Goal: Transaction & Acquisition: Purchase product/service

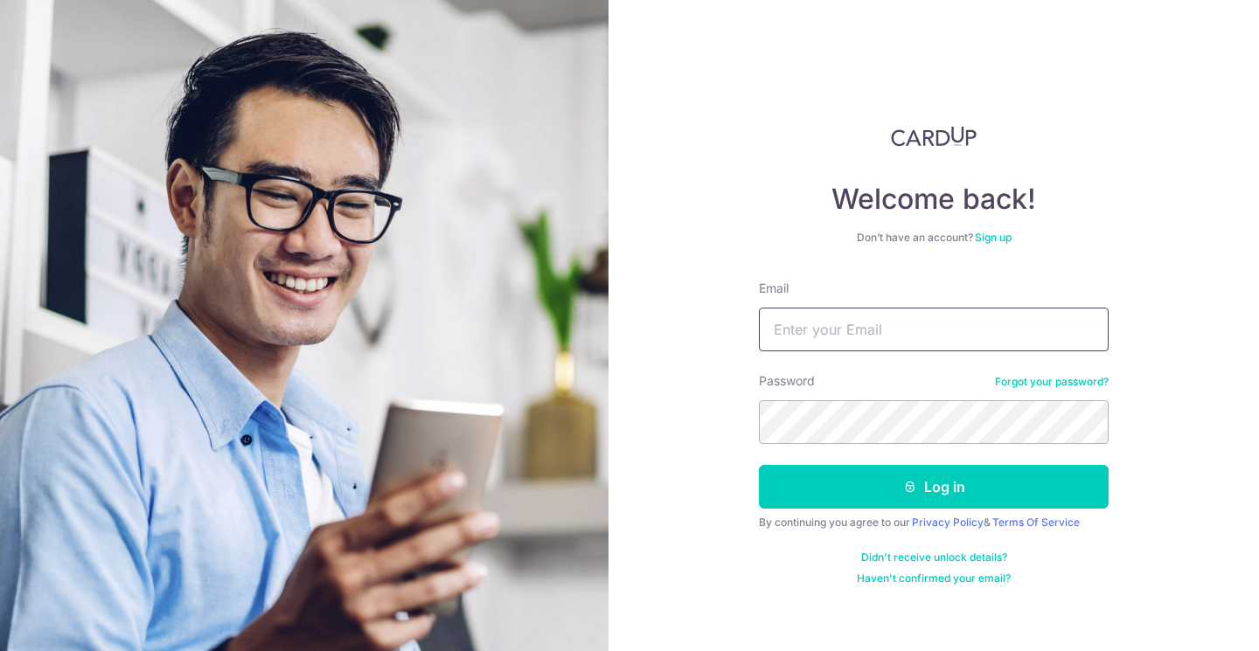
click at [936, 326] on input "Email" at bounding box center [934, 330] width 350 height 44
type input "[EMAIL_ADDRESS][DOMAIN_NAME]"
click at [759, 465] on button "Log in" at bounding box center [934, 487] width 350 height 44
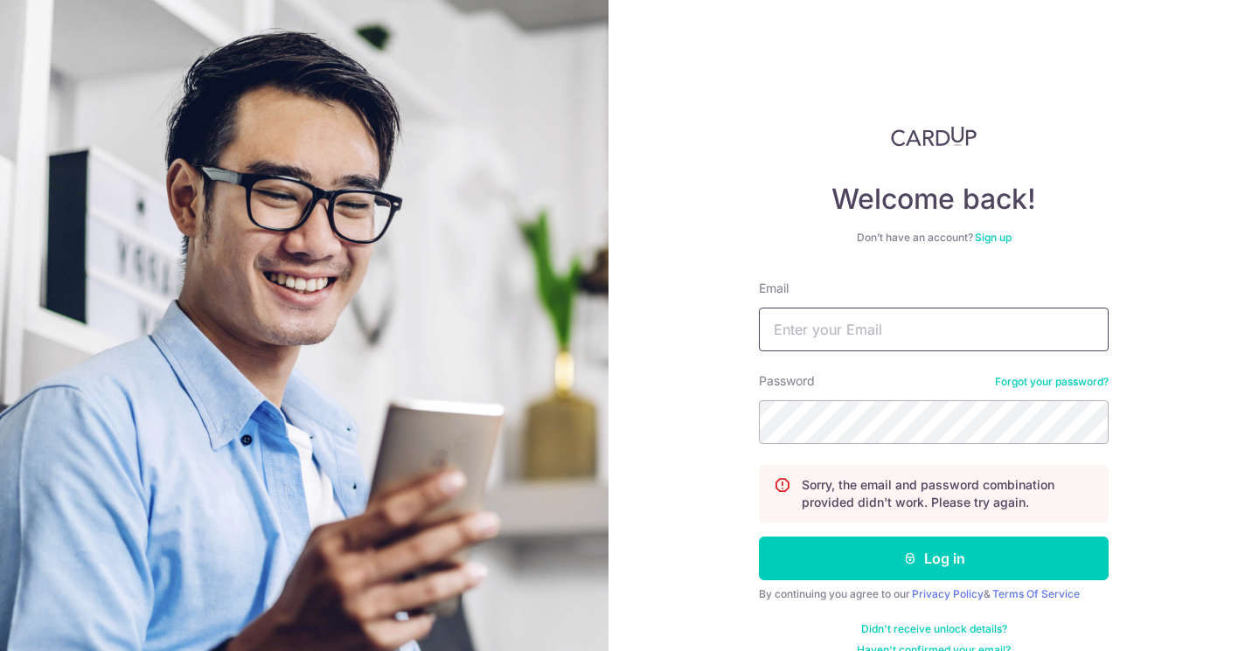
click at [874, 320] on input "Email" at bounding box center [934, 330] width 350 height 44
type input "[EMAIL_ADDRESS][DOMAIN_NAME]"
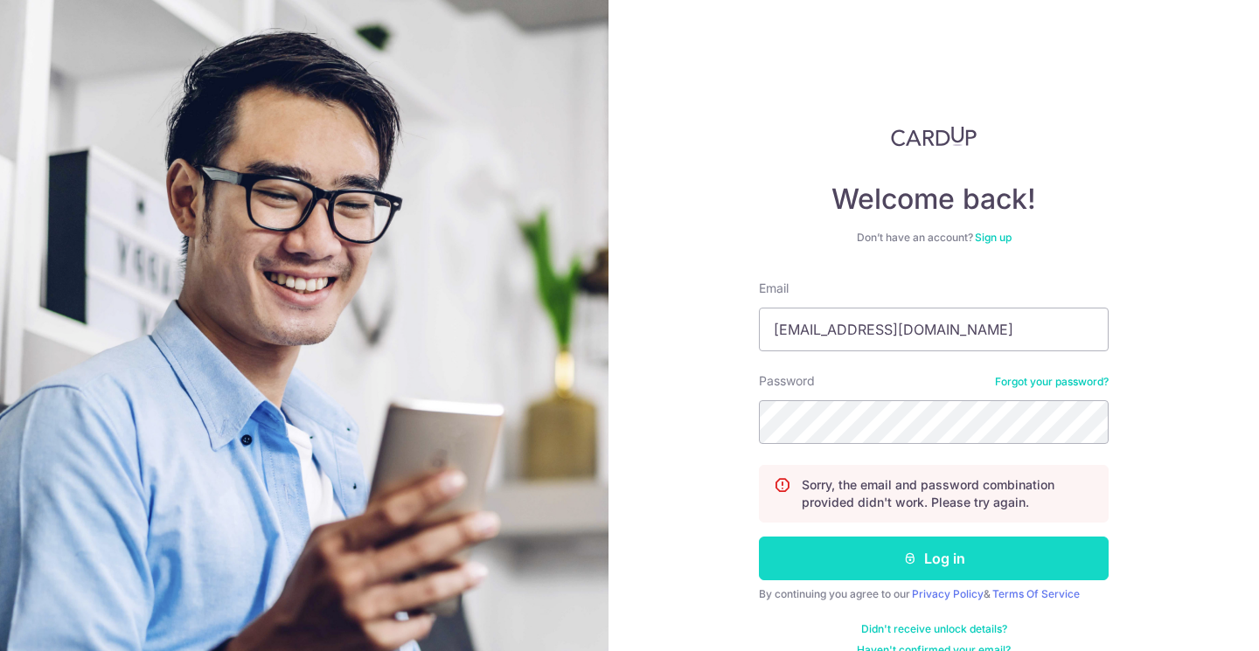
click at [992, 546] on button "Log in" at bounding box center [934, 559] width 350 height 44
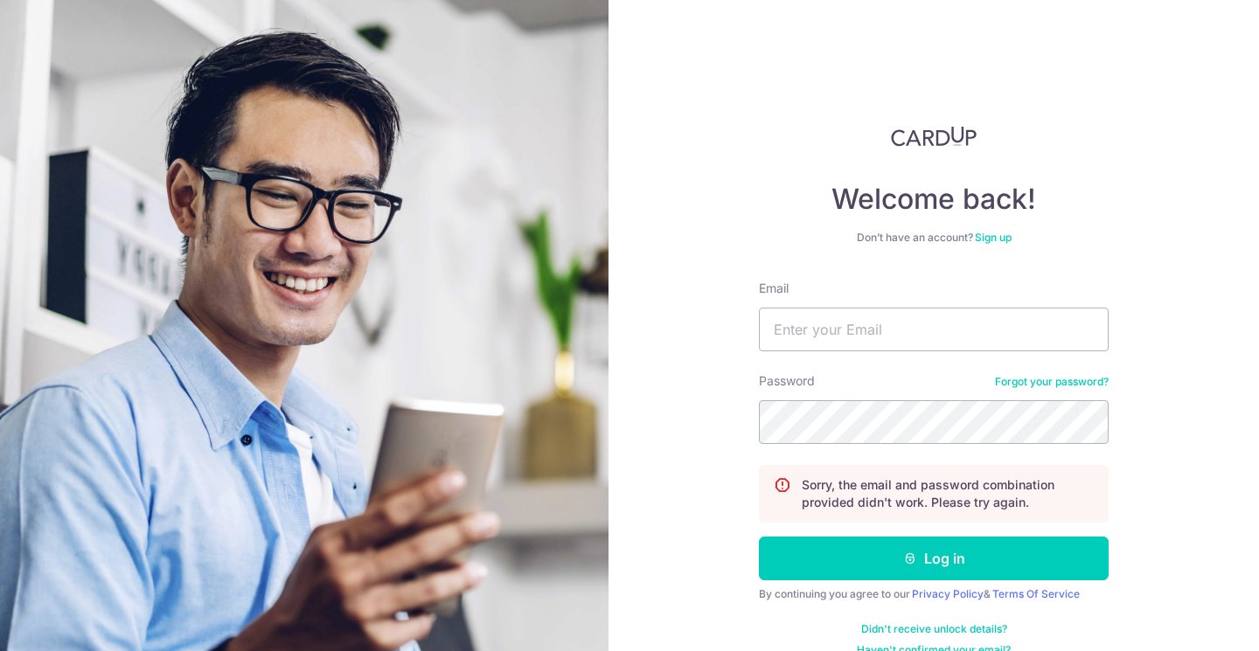
click at [1056, 376] on link "Forgot your password?" at bounding box center [1052, 382] width 114 height 14
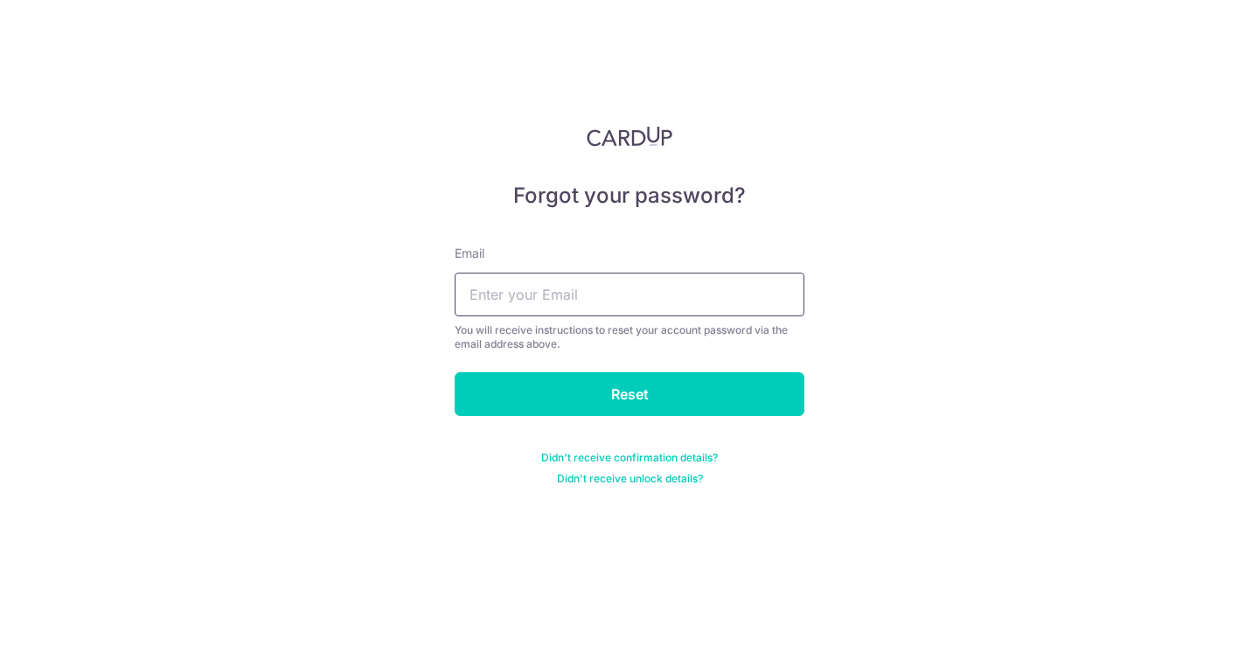
click at [649, 282] on input "text" at bounding box center [630, 295] width 350 height 44
type input "[EMAIL_ADDRESS][DOMAIN_NAME]"
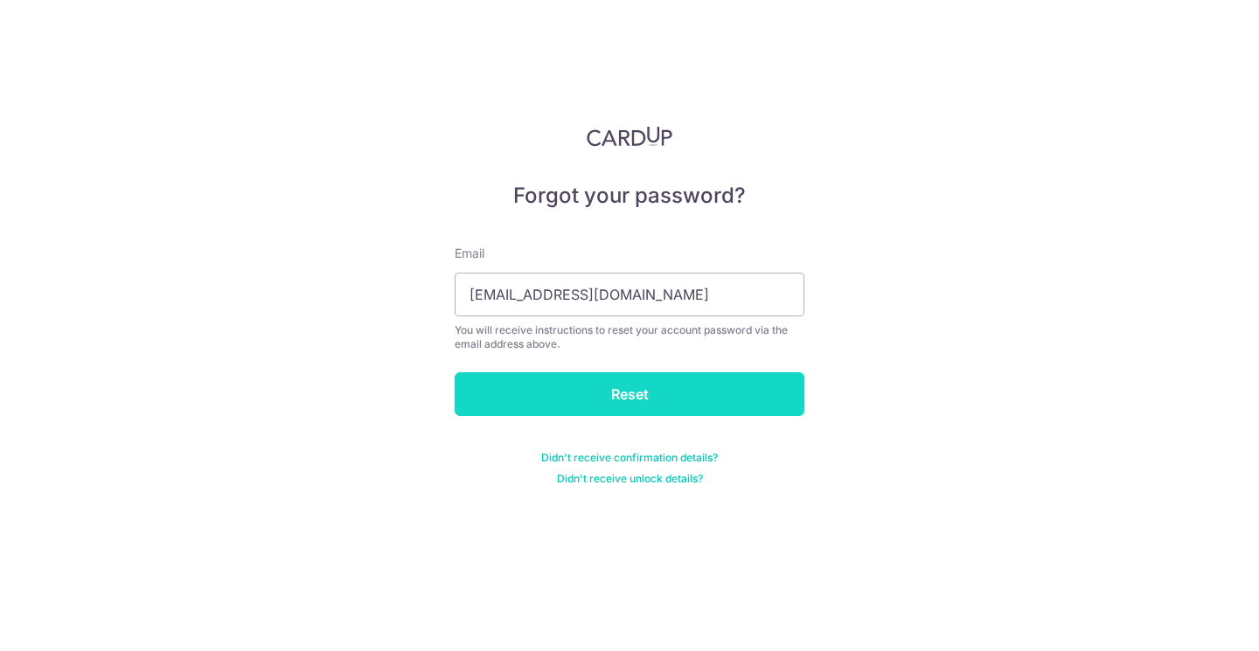
click at [593, 402] on input "Reset" at bounding box center [630, 394] width 350 height 44
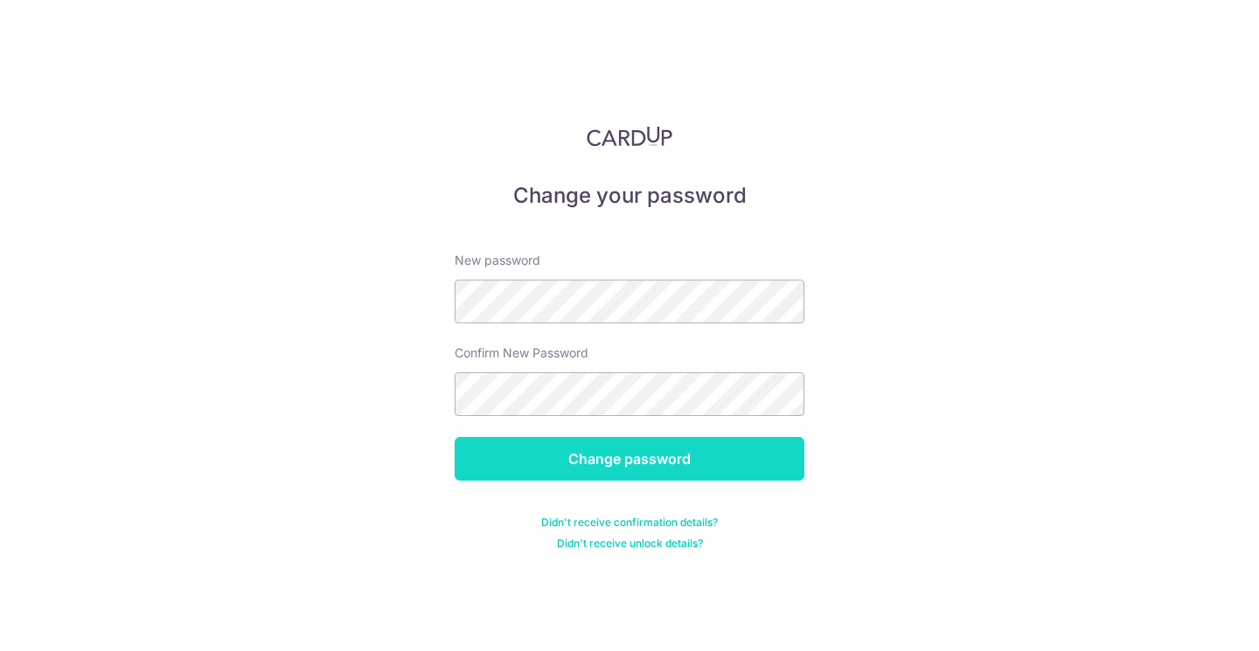
click at [730, 466] on input "Change password" at bounding box center [630, 459] width 350 height 44
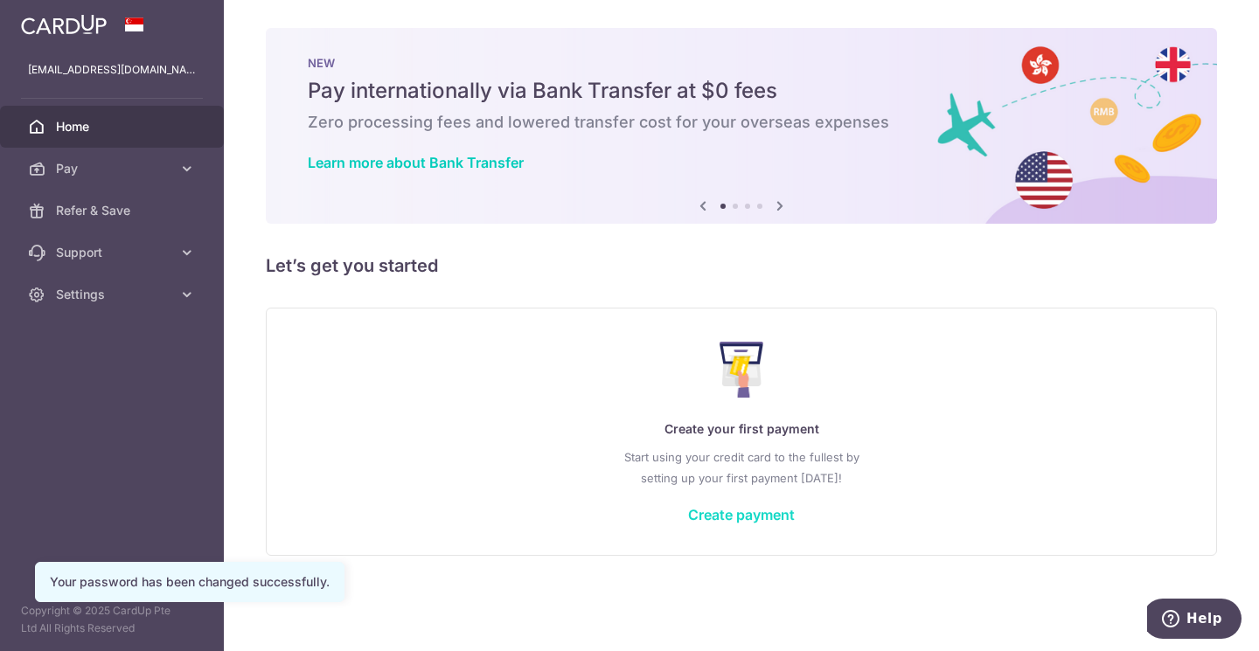
click at [741, 517] on link "Create payment" at bounding box center [741, 514] width 107 height 17
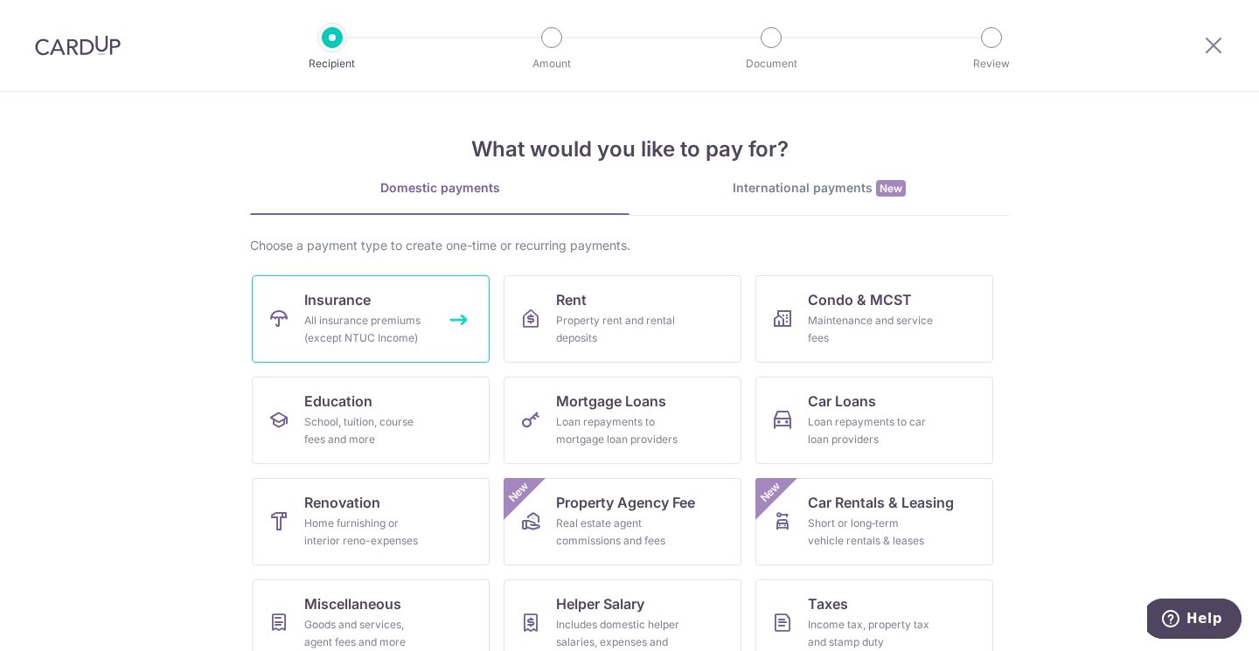
click at [400, 323] on div "All insurance premiums (except NTUC Income)" at bounding box center [367, 329] width 126 height 35
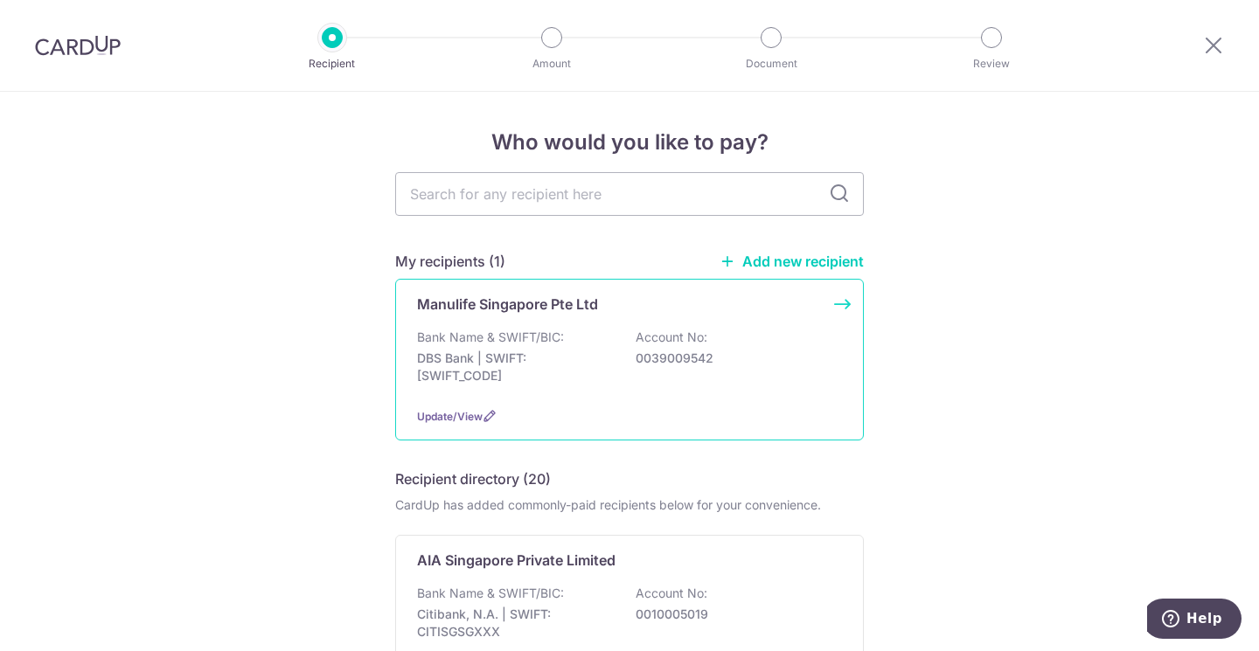
click at [485, 308] on p "Manulife Singapore Pte Ltd" at bounding box center [507, 304] width 181 height 21
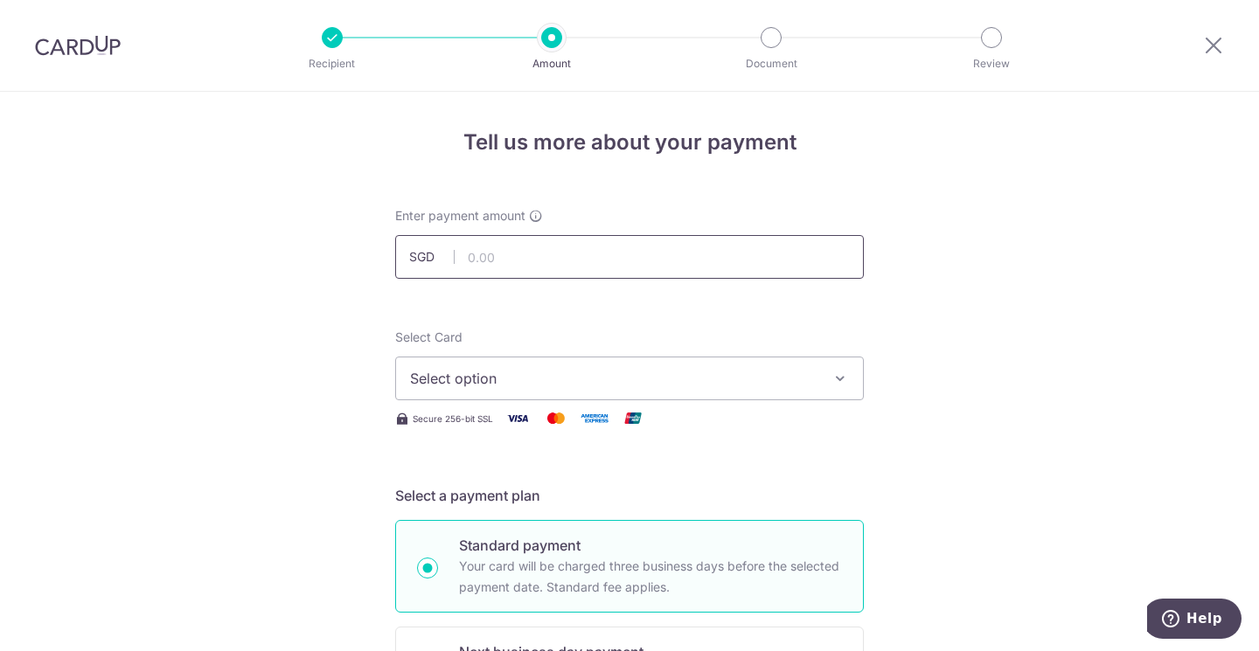
click at [494, 248] on input "text" at bounding box center [629, 257] width 469 height 44
click at [612, 261] on input "text" at bounding box center [629, 257] width 469 height 44
click at [839, 376] on icon "button" at bounding box center [840, 378] width 17 height 17
click at [770, 430] on span "Add credit card" at bounding box center [645, 427] width 407 height 17
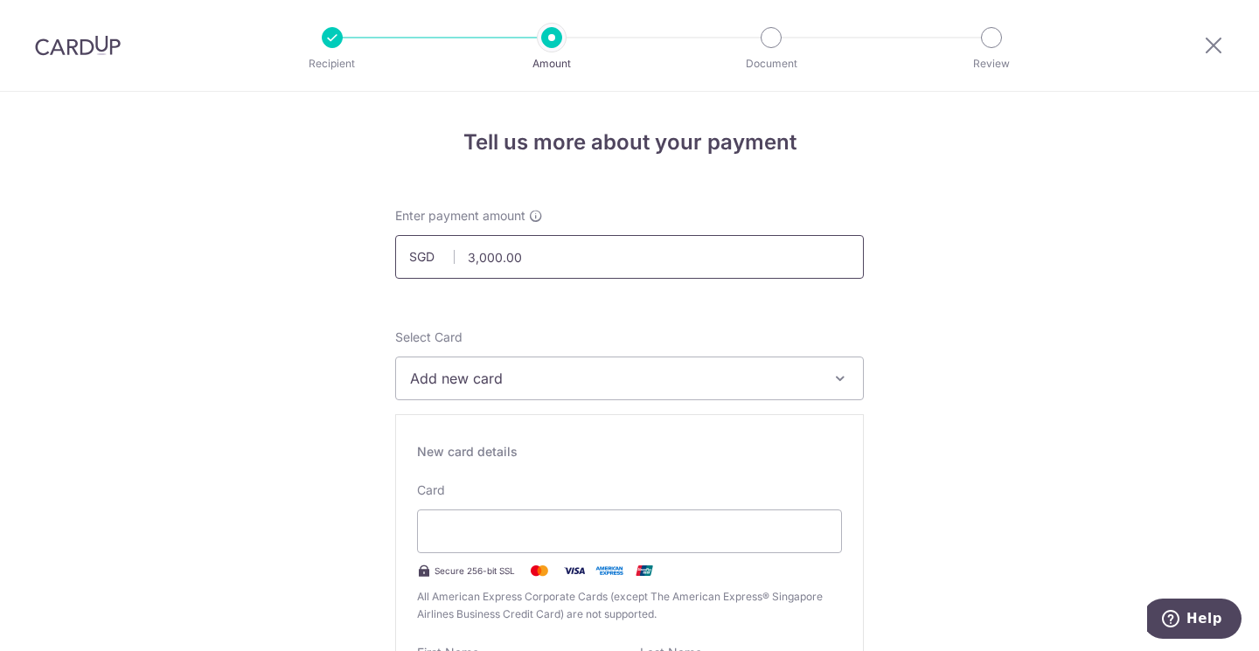
click at [535, 247] on input "3,000.00" at bounding box center [629, 257] width 469 height 44
type input "3"
type input "2,000.00"
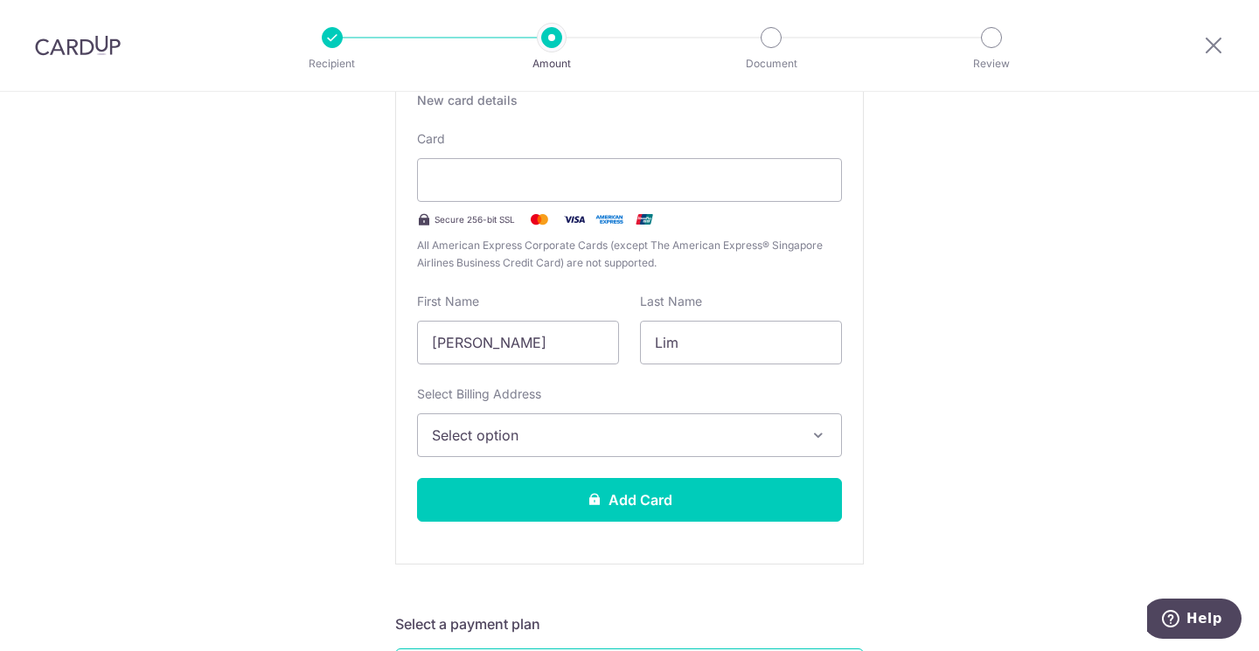
scroll to position [359, 0]
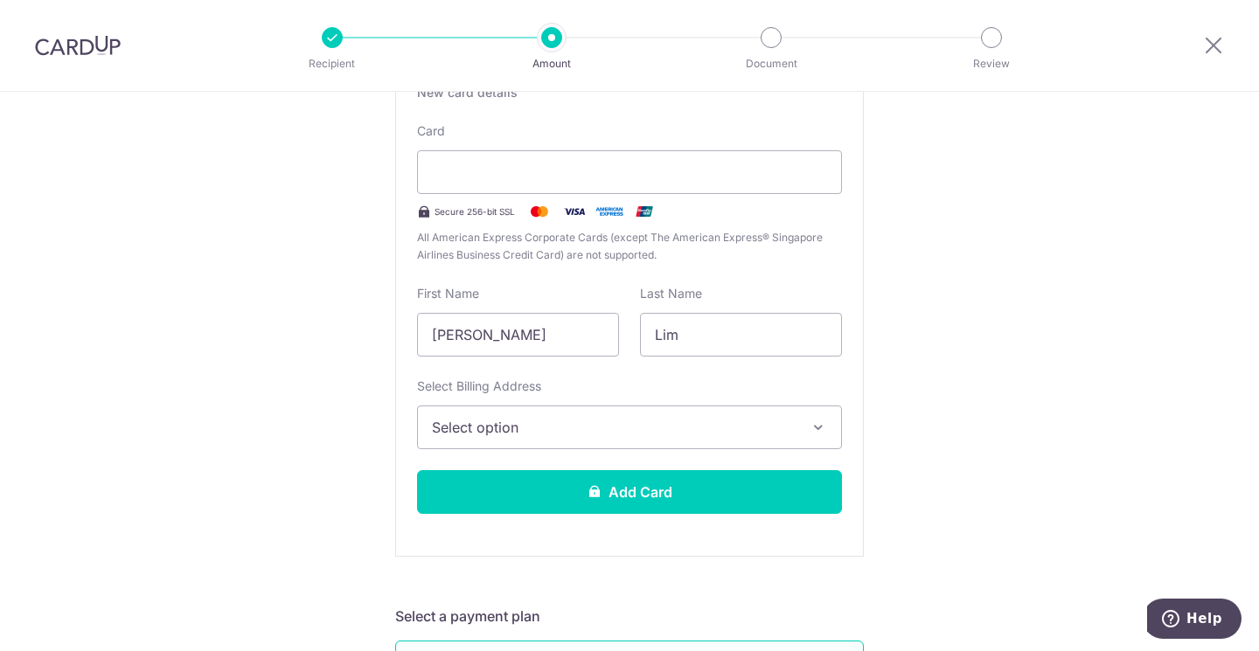
click at [812, 424] on icon "button" at bounding box center [818, 427] width 17 height 17
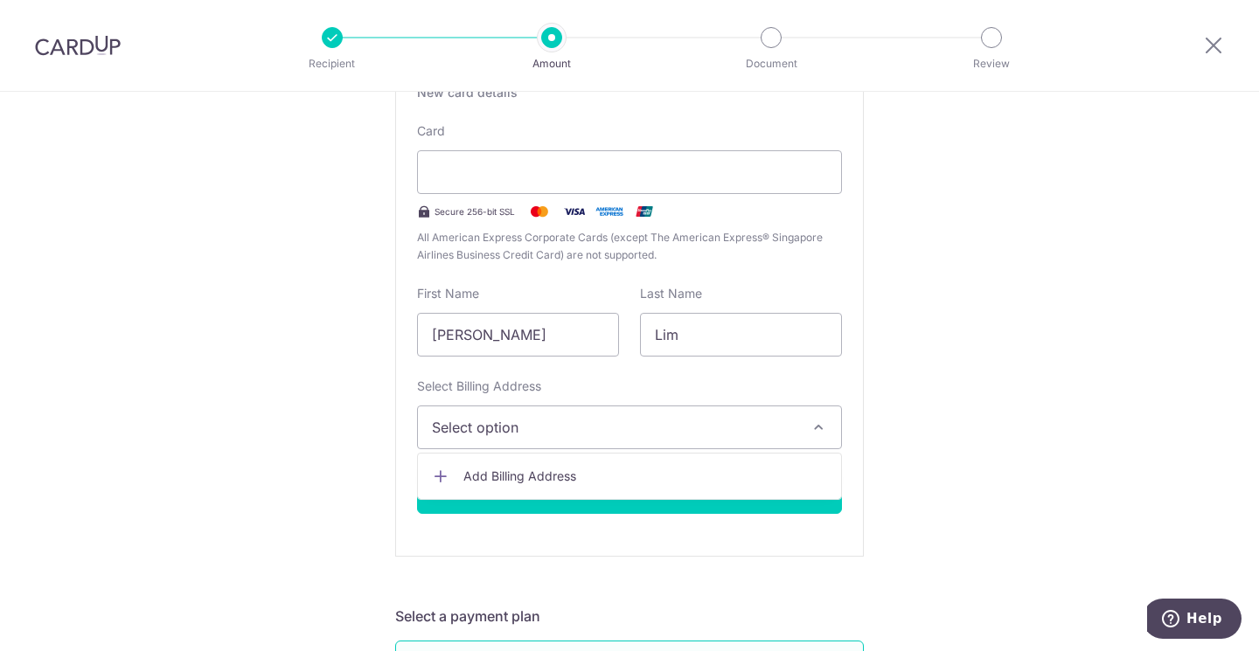
click at [750, 482] on span "Add Billing Address" at bounding box center [645, 476] width 364 height 17
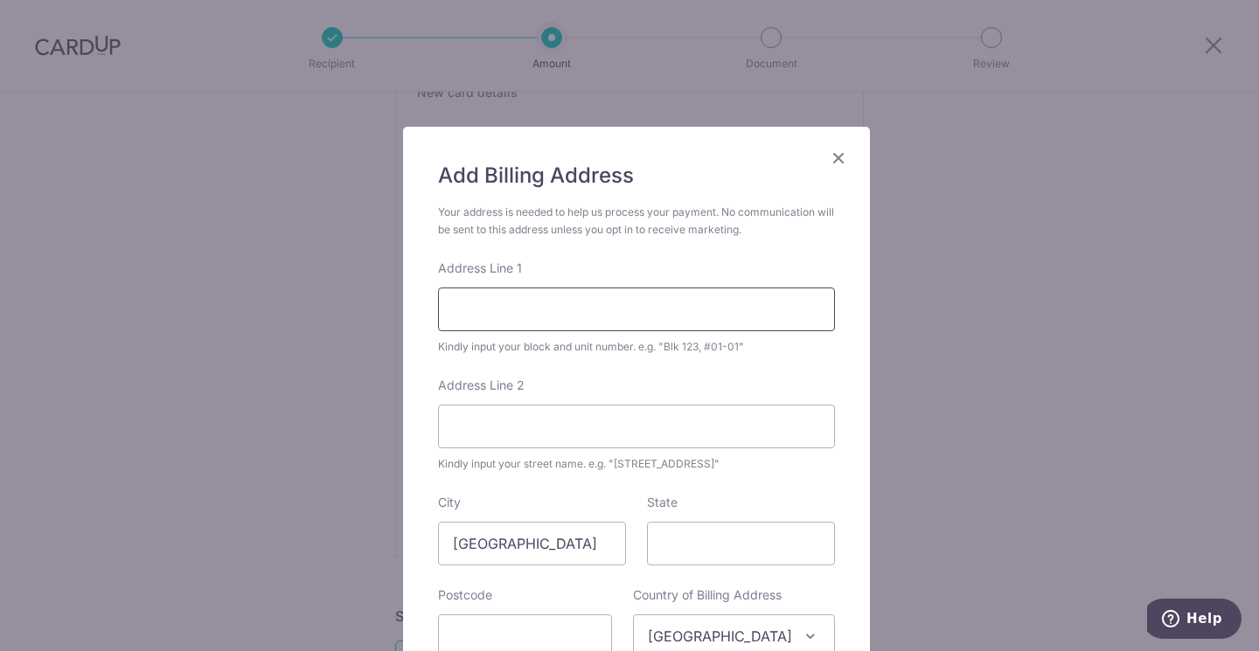
click at [554, 303] on input "Address Line 1" at bounding box center [636, 310] width 397 height 44
type input "BLK 127 TAMPINES ST 86"
type input "PARC CENTRAL RESIDENCES"
type input "528517"
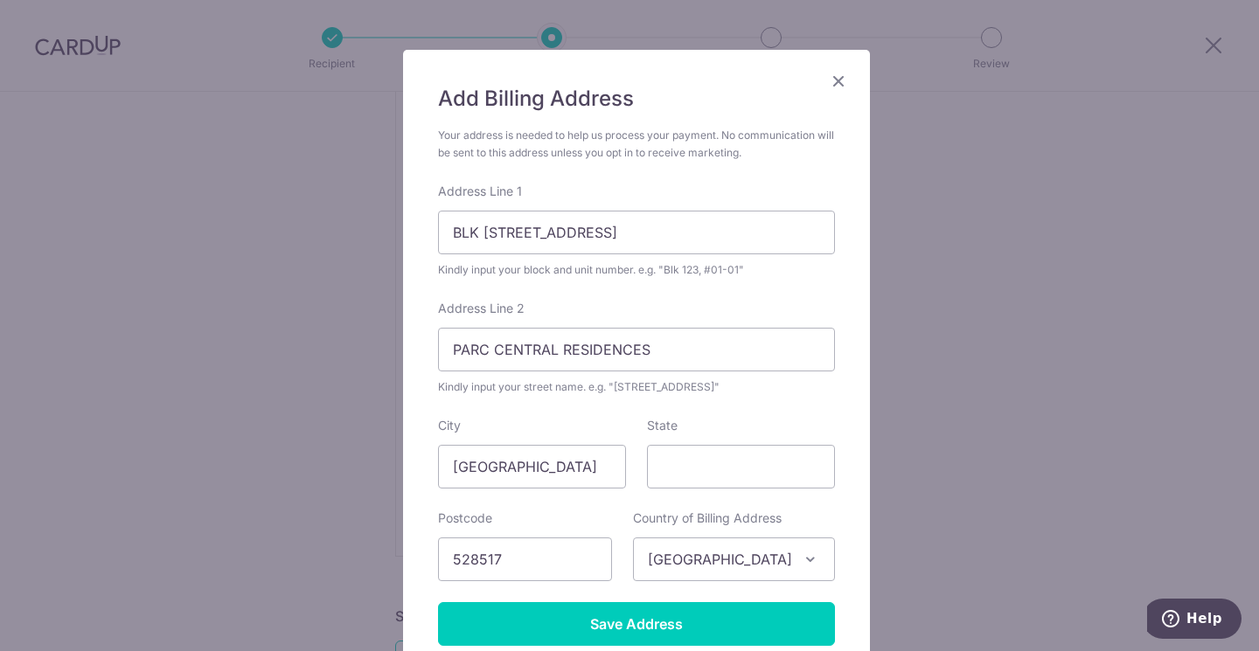
scroll to position [125, 0]
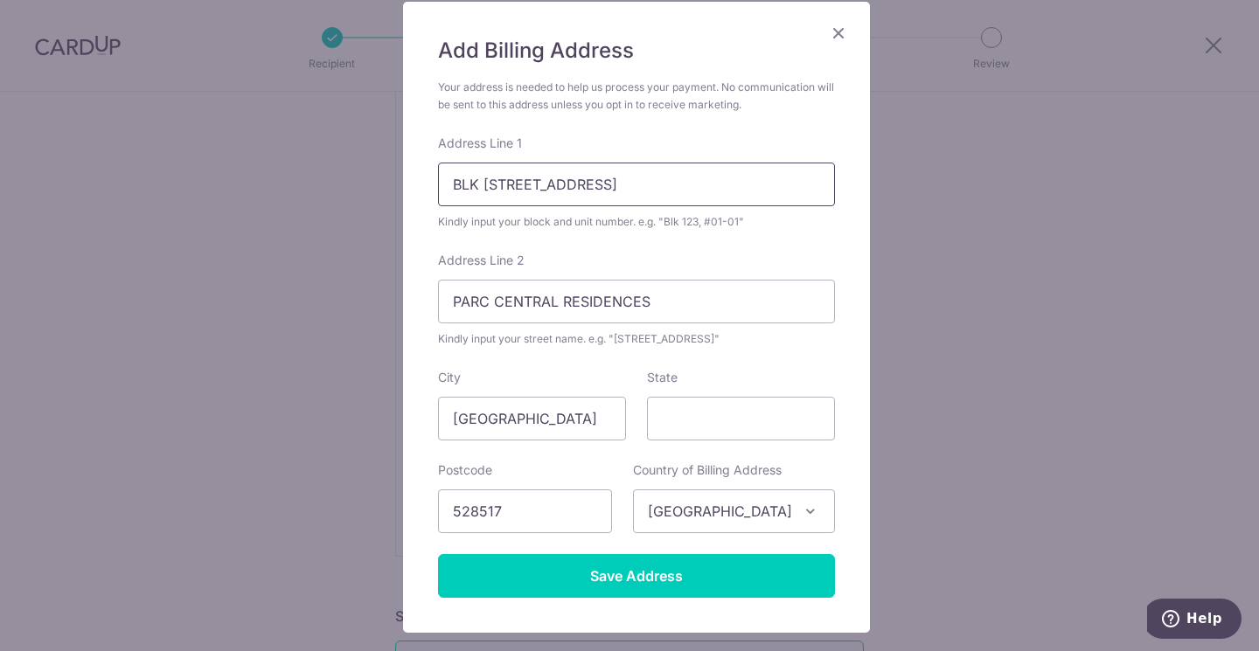
click at [680, 180] on input "BLK 127 TAMPINES ST 86" at bounding box center [636, 185] width 397 height 44
type input "Blk 127 Tampines St 86 #12-17"
type input "Singapore"
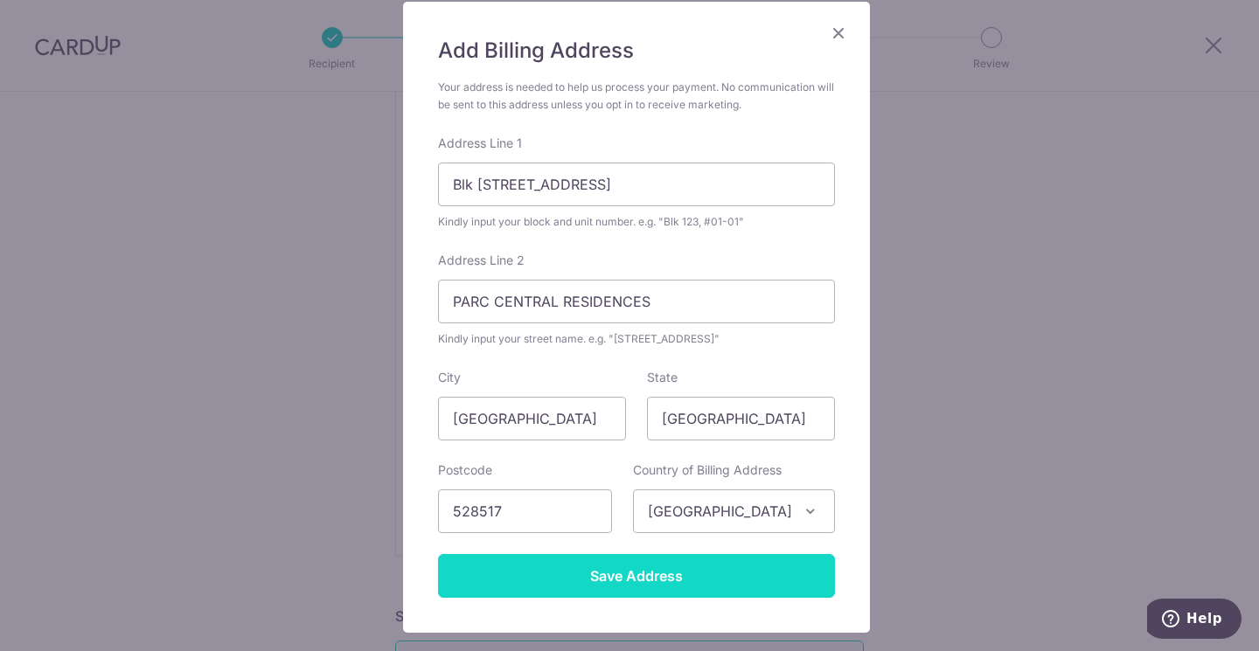
click at [737, 580] on input "Save Address" at bounding box center [636, 576] width 397 height 44
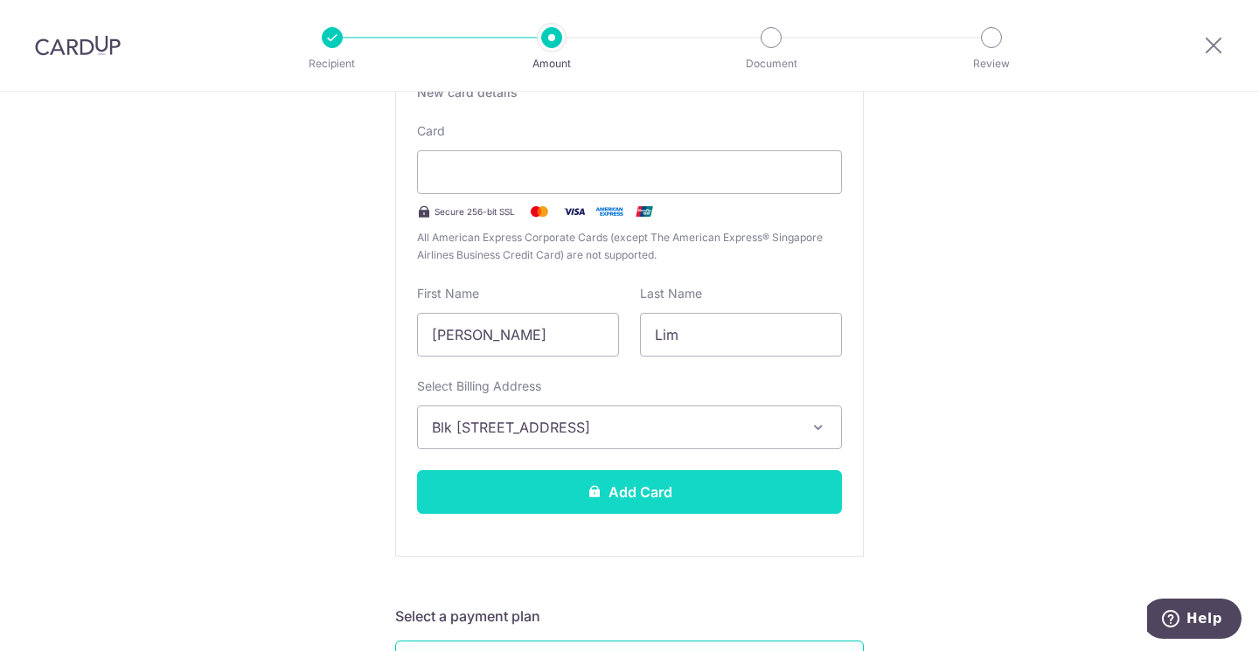
click at [687, 509] on button "Add Card" at bounding box center [629, 492] width 425 height 44
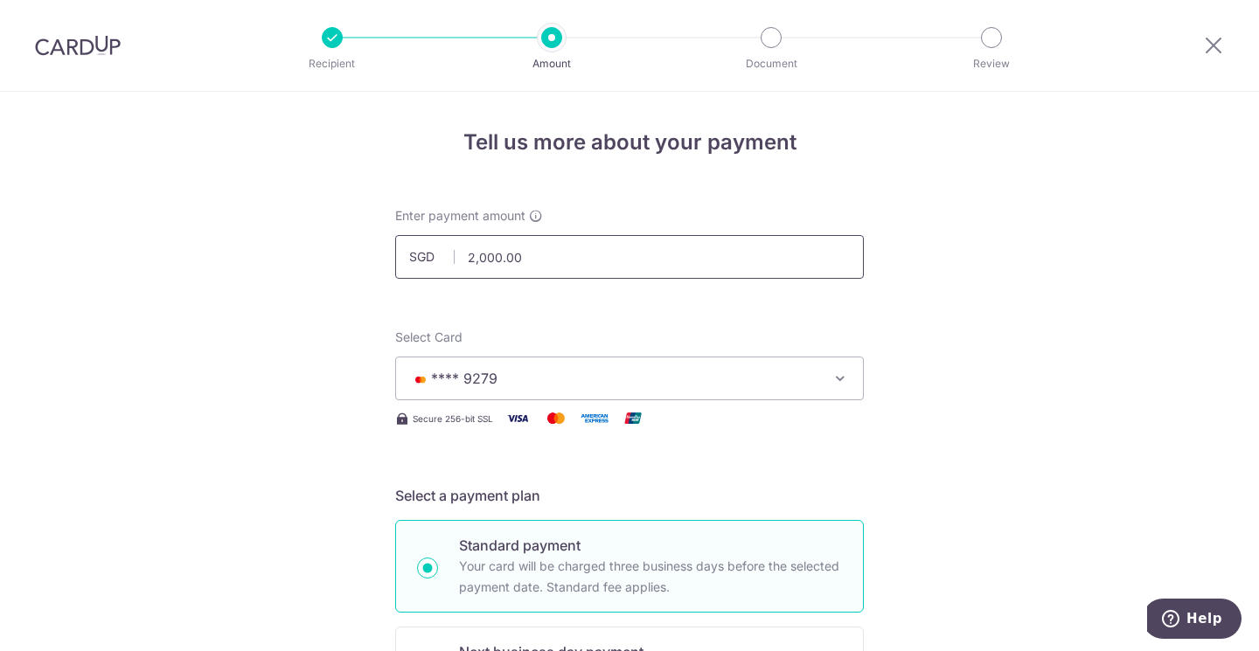
click at [579, 262] on input "2,000.00" at bounding box center [629, 257] width 469 height 44
type input "2"
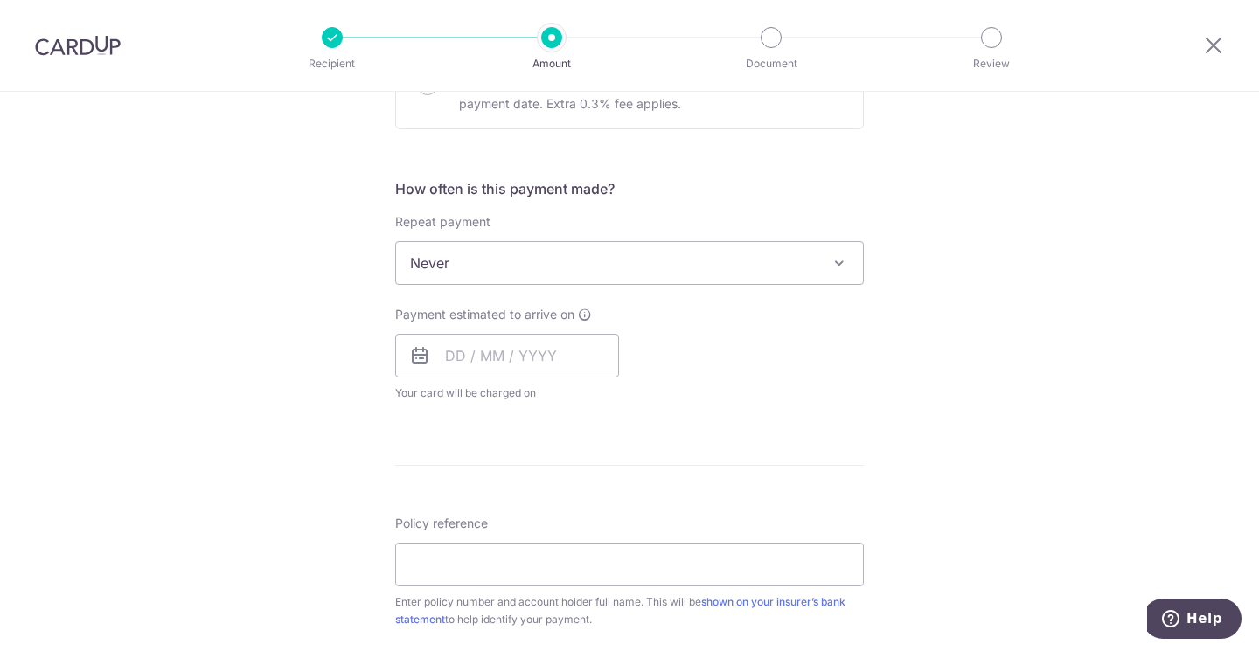
scroll to position [600, 0]
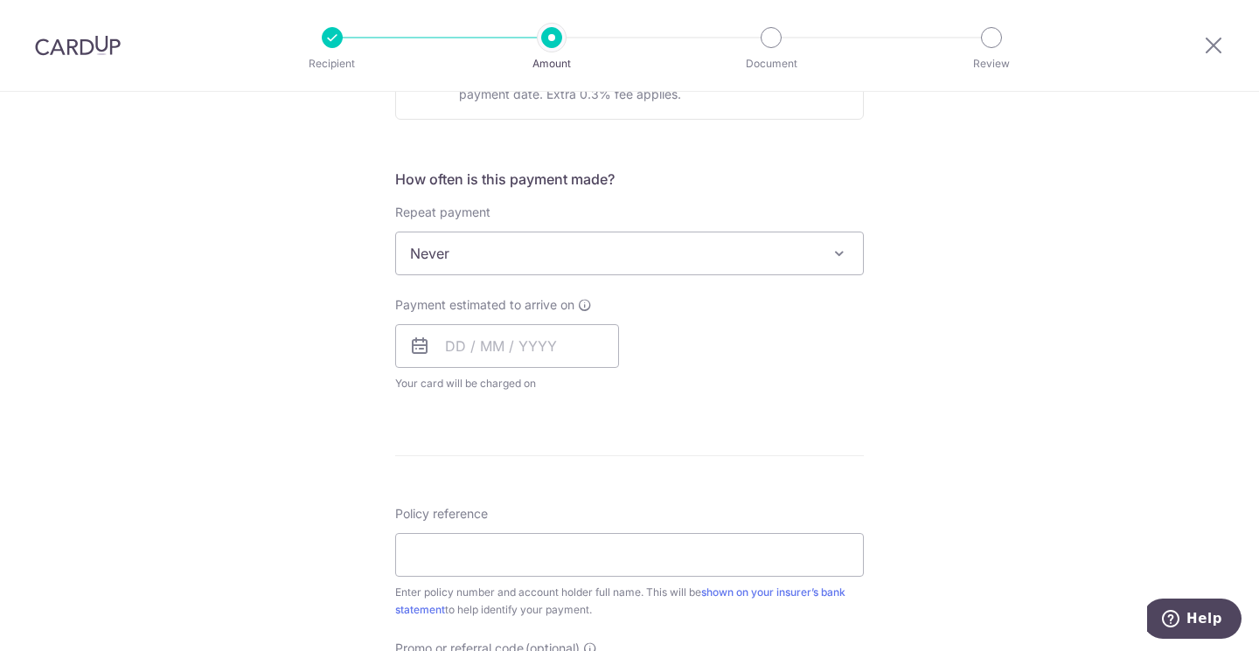
type input "3,000.00"
click at [813, 384] on div "Payment estimated to arrive on Your card will be charged on for the first payme…" at bounding box center [630, 344] width 490 height 96
click at [428, 342] on input "text" at bounding box center [507, 346] width 224 height 44
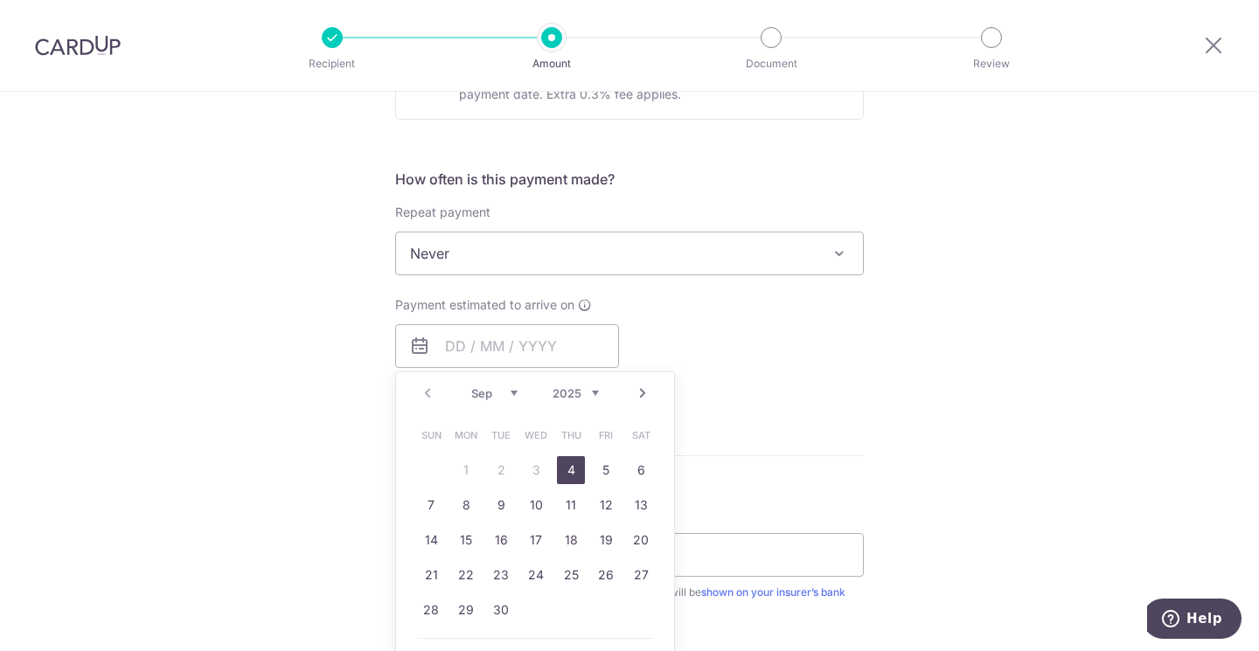
click at [567, 469] on link "4" at bounding box center [571, 470] width 28 height 28
type input "04/09/2025"
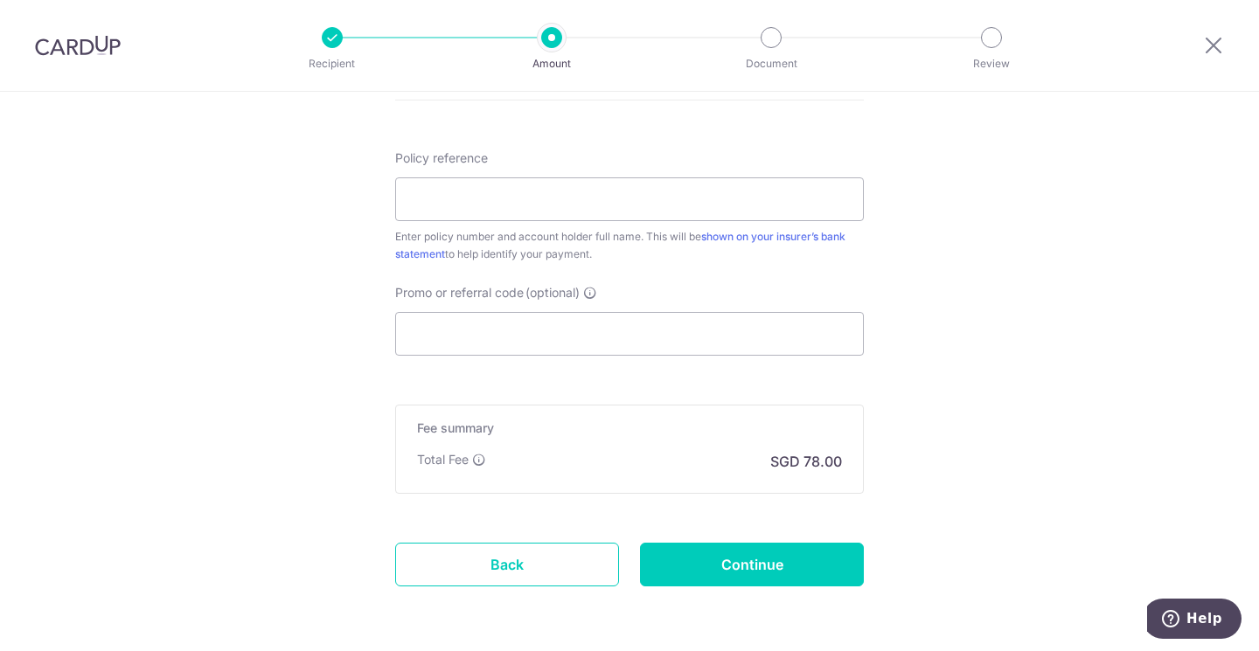
scroll to position [1029, 0]
click at [661, 210] on input "Policy reference" at bounding box center [629, 198] width 469 height 44
click at [542, 209] on input "Policy reference" at bounding box center [629, 198] width 469 height 44
paste input "2451428530"
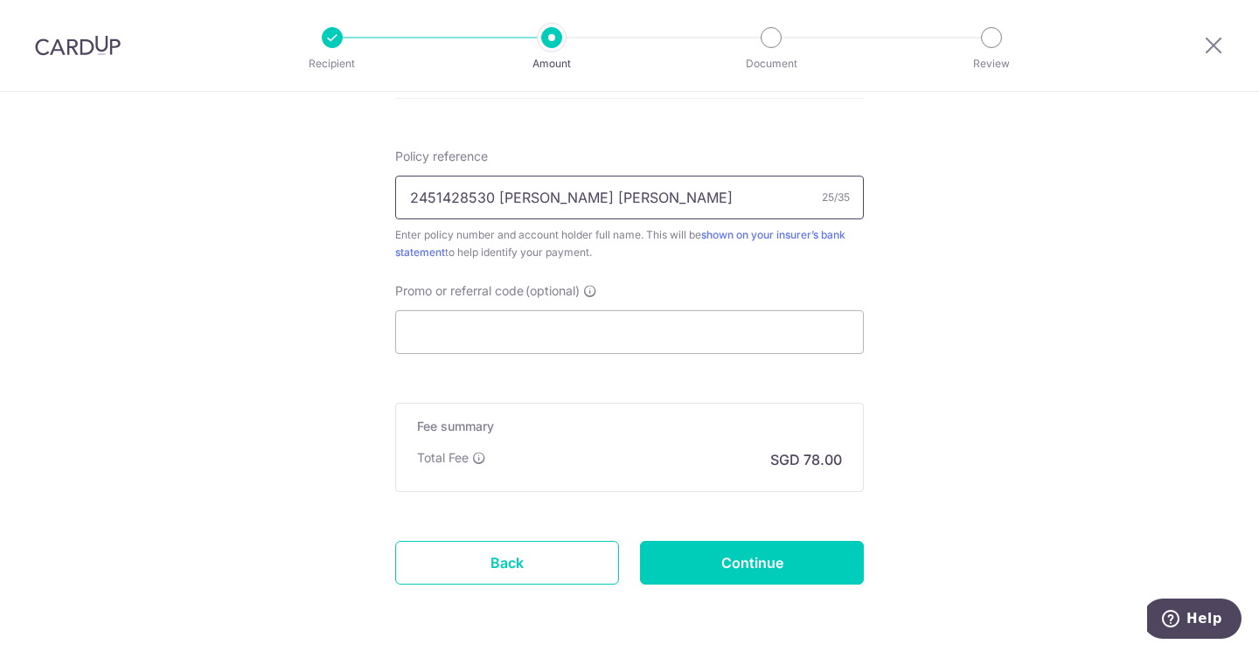
type input "2451428530 LIM KHENG PENG"
